Goal: Find specific page/section

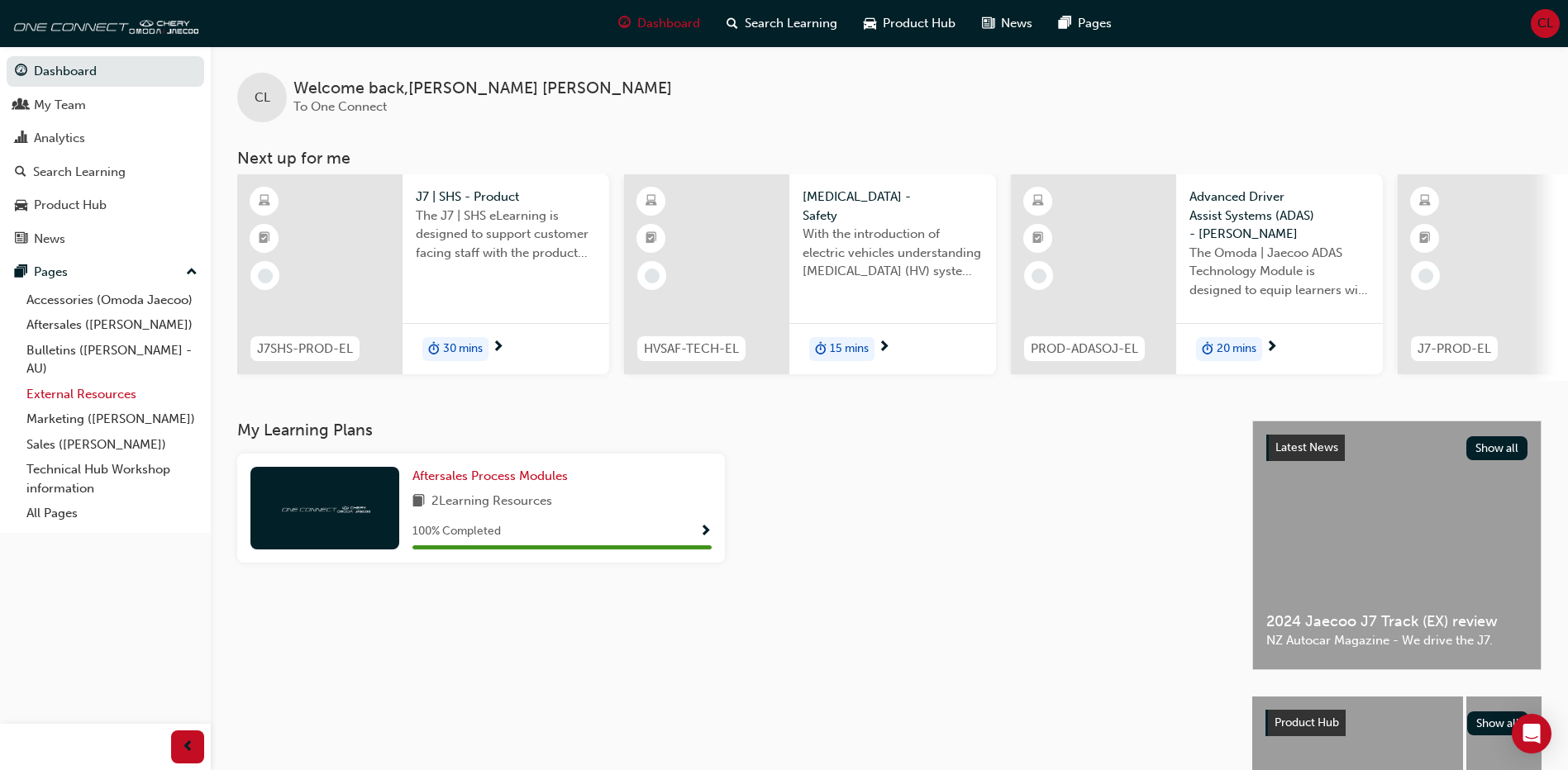
click at [90, 392] on link "External Resources" at bounding box center [112, 394] width 184 height 26
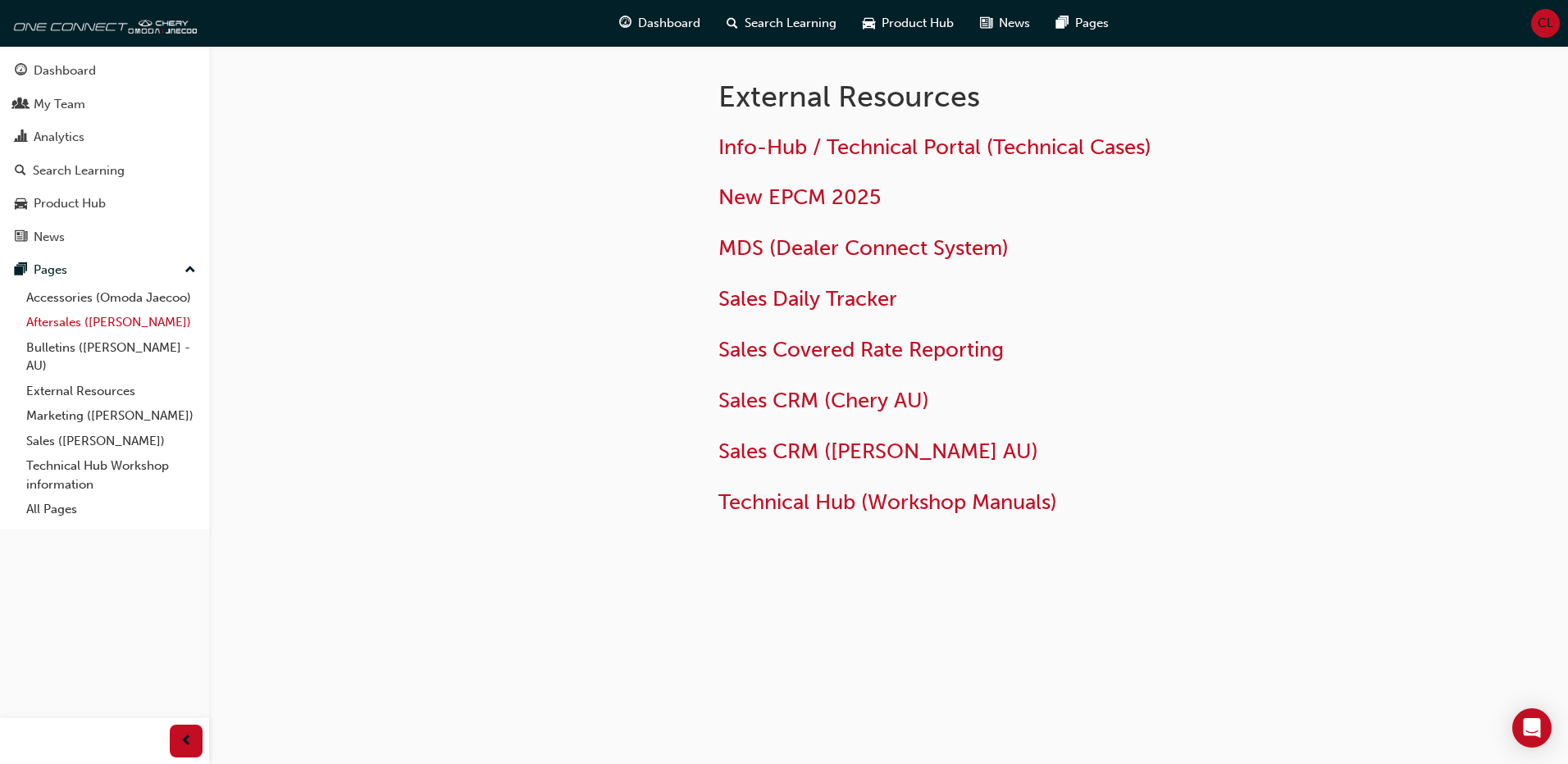
click at [99, 322] on link "Aftersales ([PERSON_NAME])" at bounding box center [111, 322] width 183 height 26
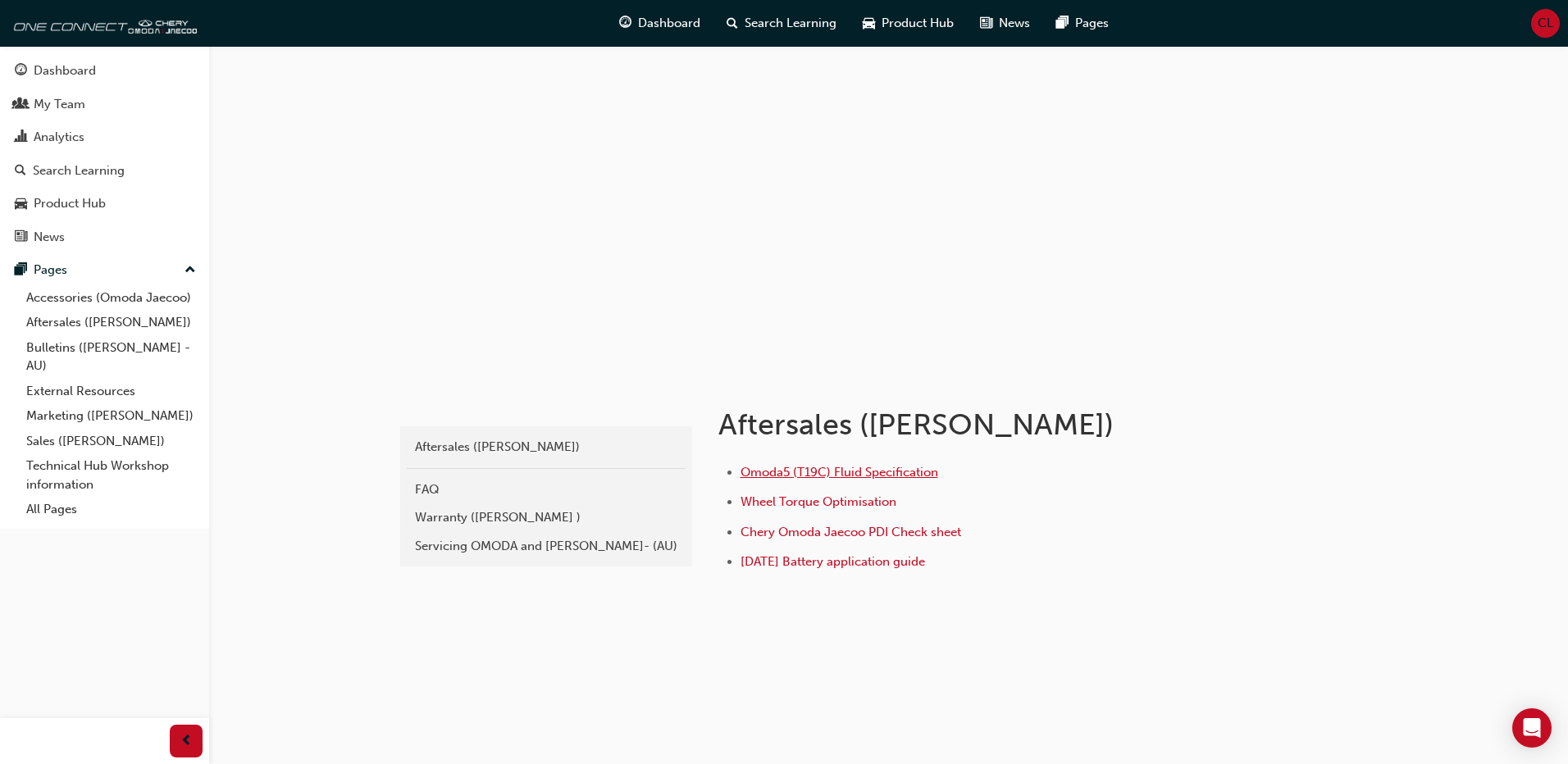
click at [882, 468] on span "Omoda5 (T19C) Fluid Specification" at bounding box center [839, 471] width 198 height 14
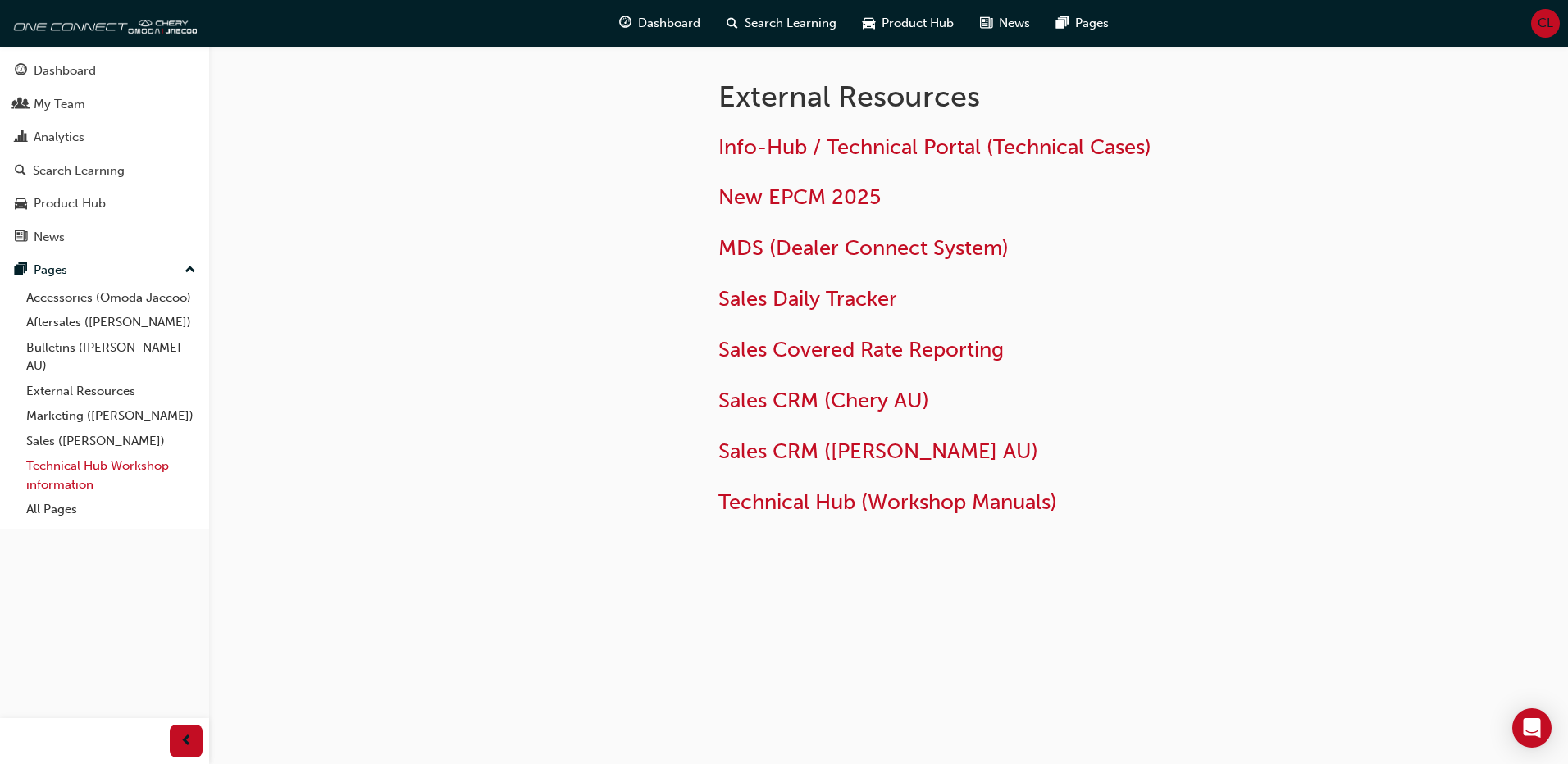
click at [81, 466] on link "Technical Hub Workshop information" at bounding box center [111, 474] width 183 height 43
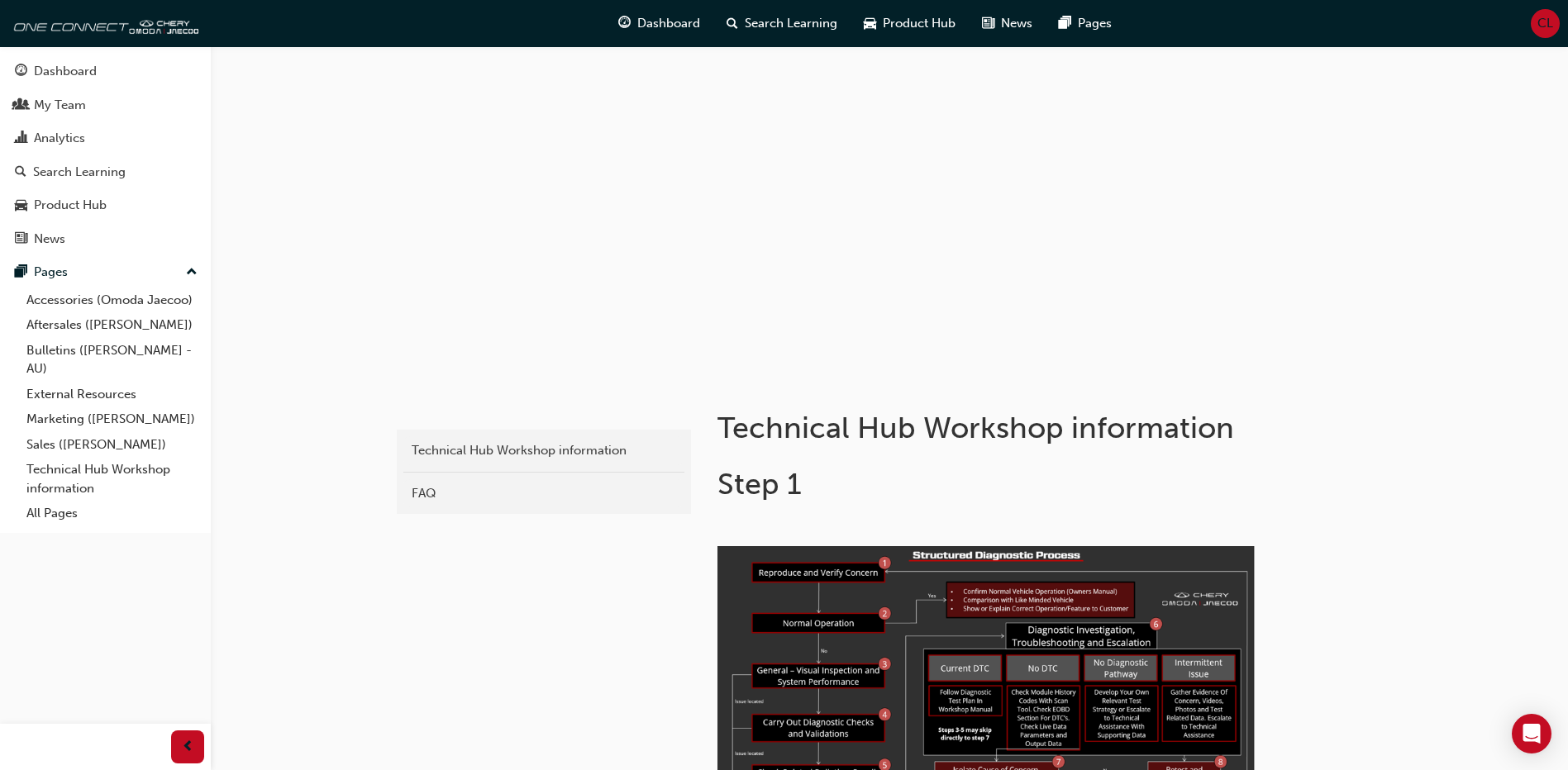
click at [124, 354] on link "Bulletins ([PERSON_NAME] - AU)" at bounding box center [112, 359] width 184 height 43
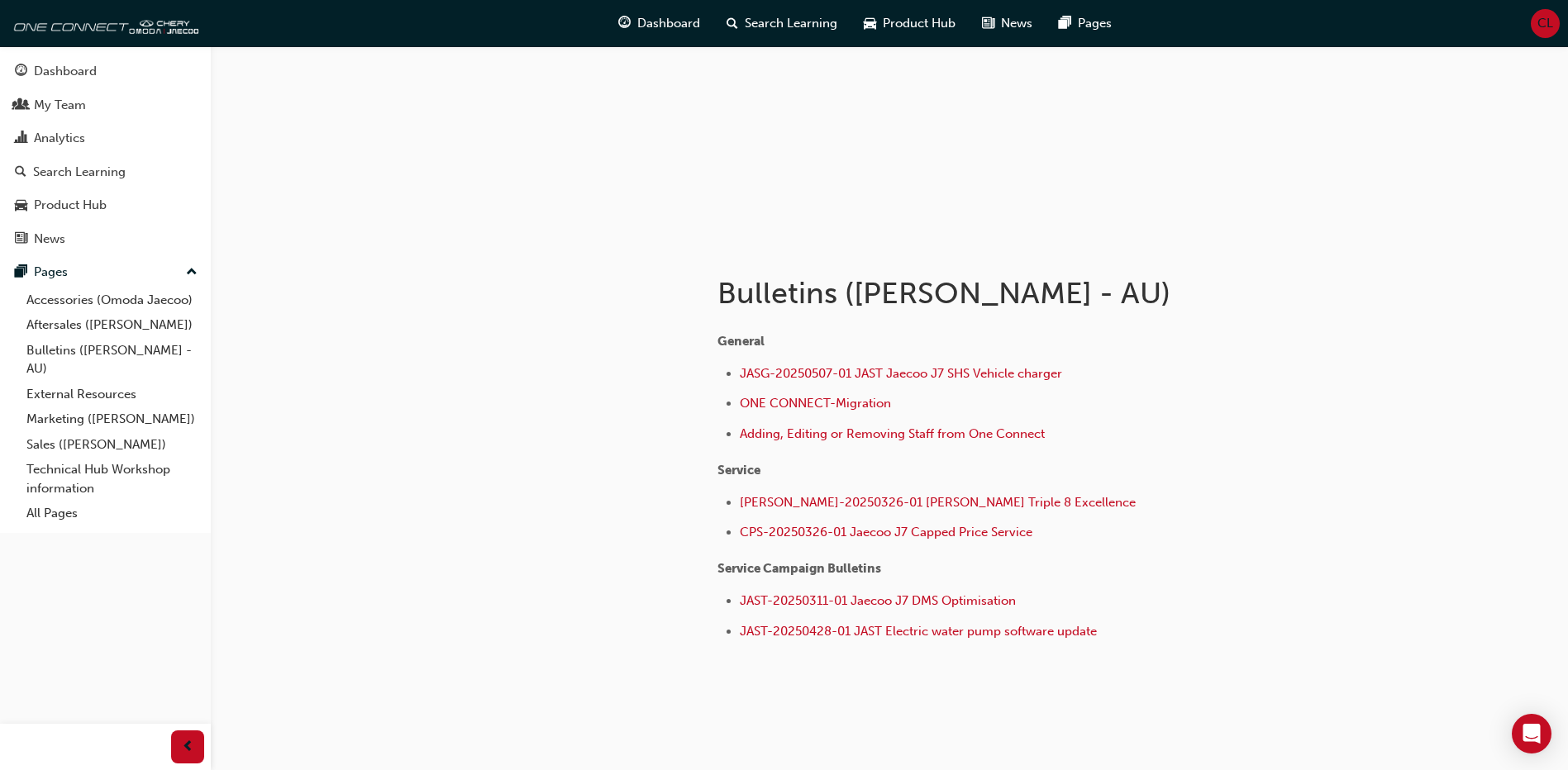
scroll to position [170, 0]
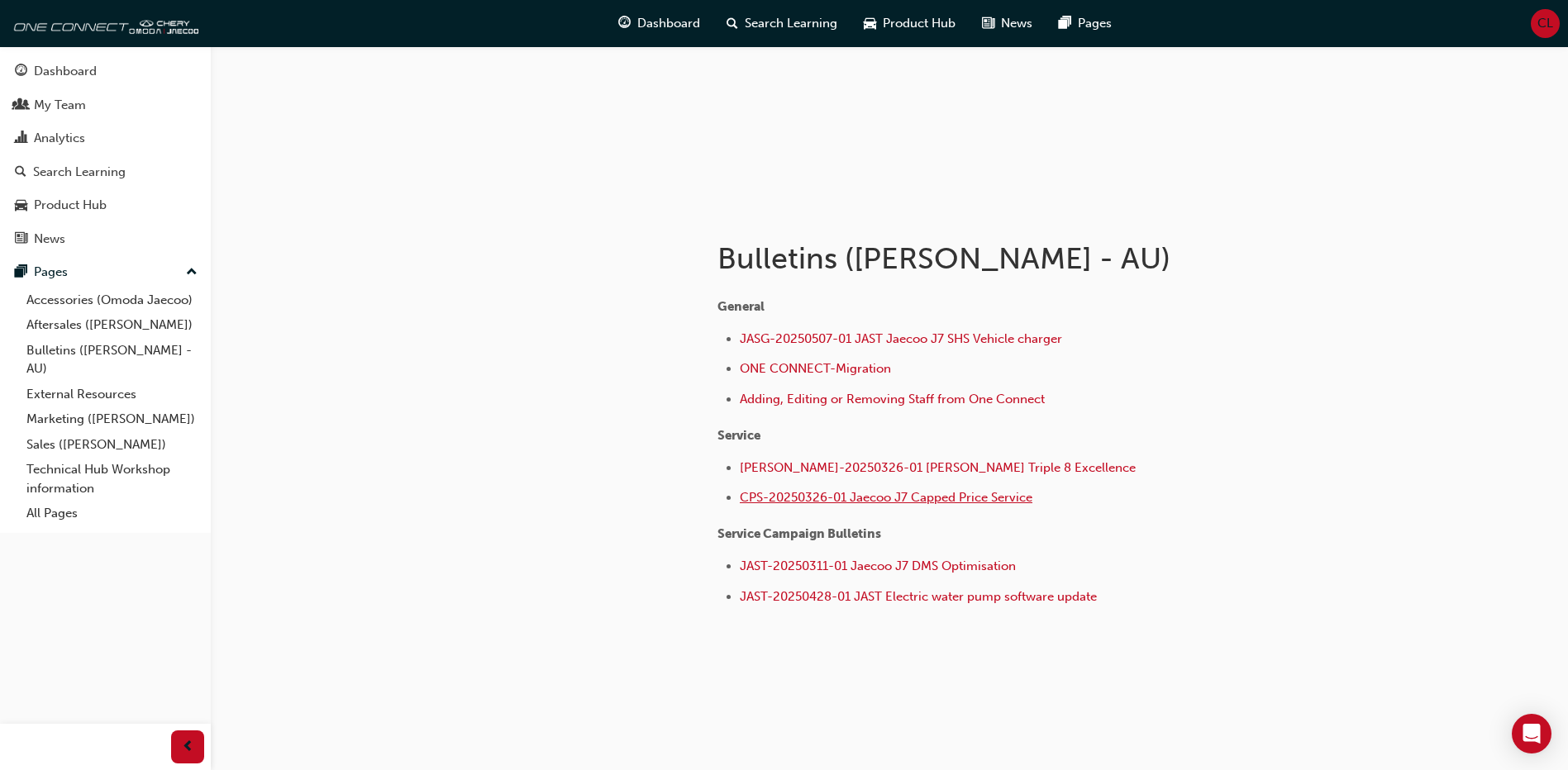
click at [966, 495] on span "CPS-20250326-01 Jaecoo J7 Capped Price Service" at bounding box center [885, 496] width 292 height 14
